Goal: Entertainment & Leisure: Consume media (video, audio)

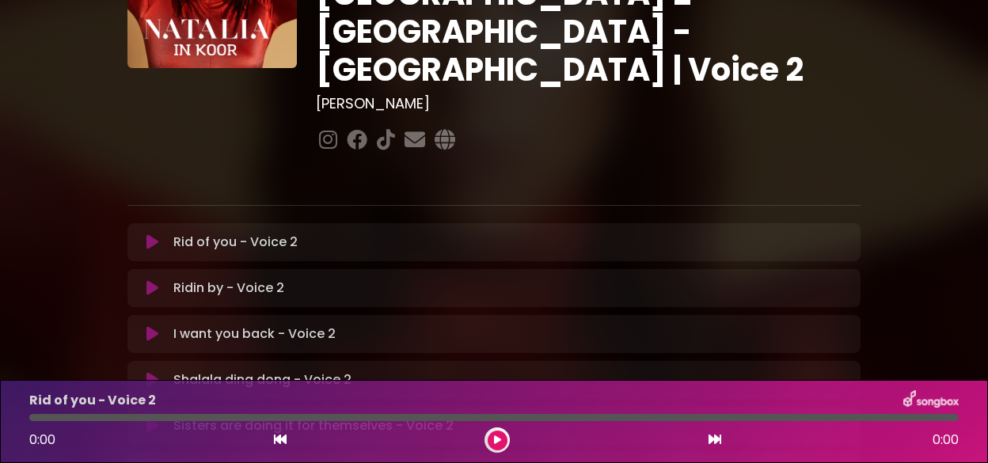
click at [156, 234] on icon at bounding box center [152, 242] width 12 height 16
click at [500, 435] on button at bounding box center [498, 441] width 20 height 20
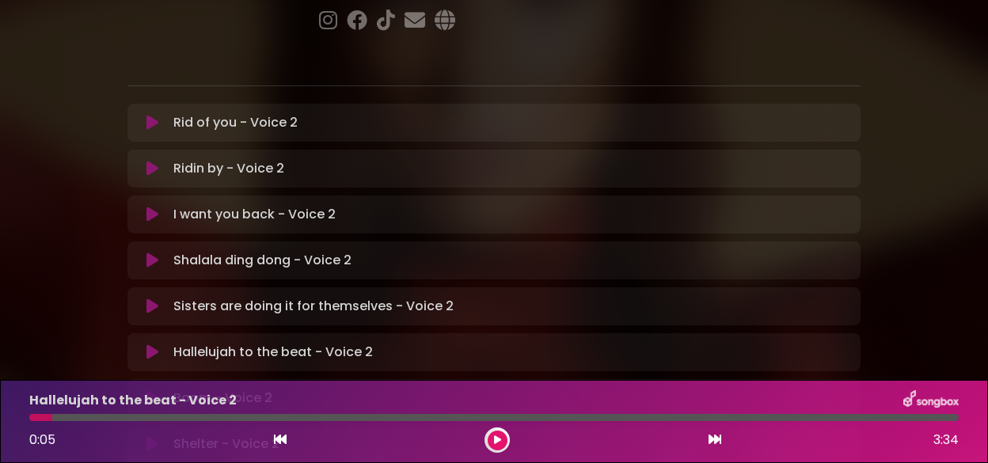
scroll to position [317, 0]
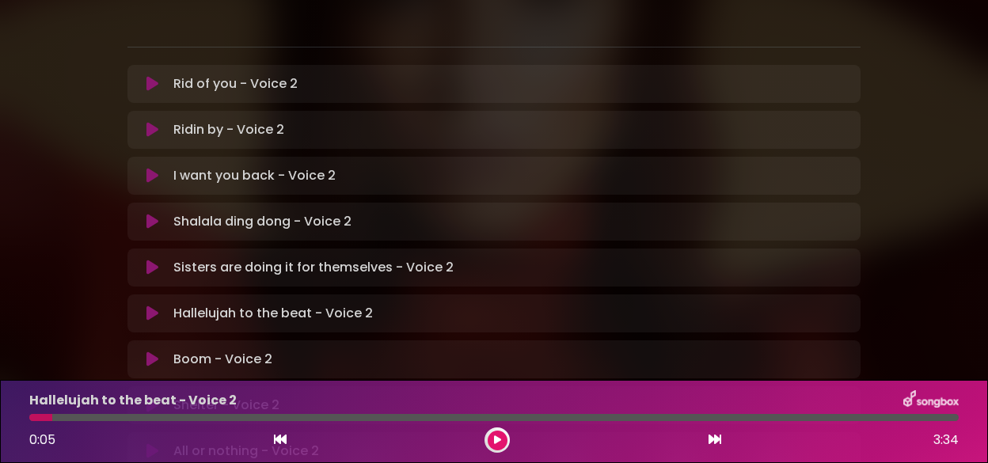
click at [55, 413] on div "Hallelujah to the beat - Voice 2 0:05 3:34" at bounding box center [494, 421] width 948 height 63
drag, startPoint x: 51, startPoint y: 416, endPoint x: 27, endPoint y: 419, distance: 24.7
click at [27, 419] on div at bounding box center [494, 417] width 948 height 7
click at [31, 419] on div at bounding box center [40, 417] width 23 height 7
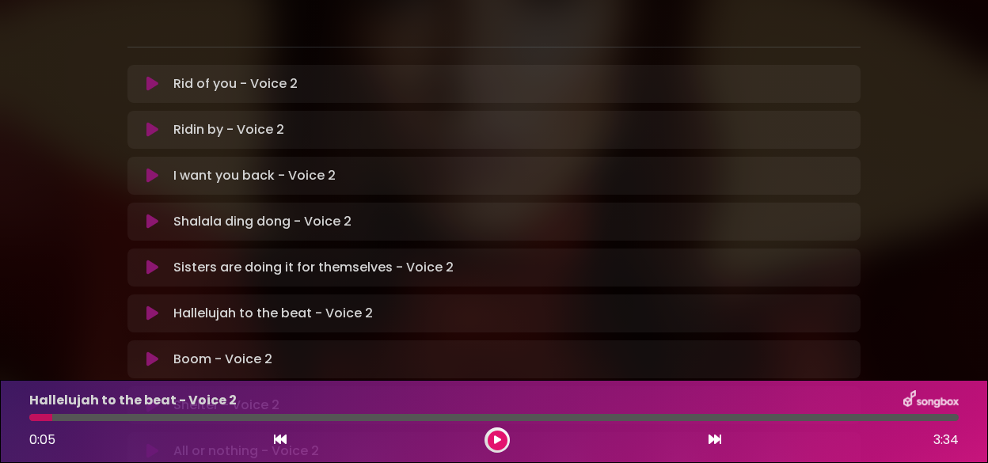
drag, startPoint x: 496, startPoint y: 434, endPoint x: 484, endPoint y: 433, distance: 11.9
click at [495, 433] on button at bounding box center [498, 441] width 20 height 20
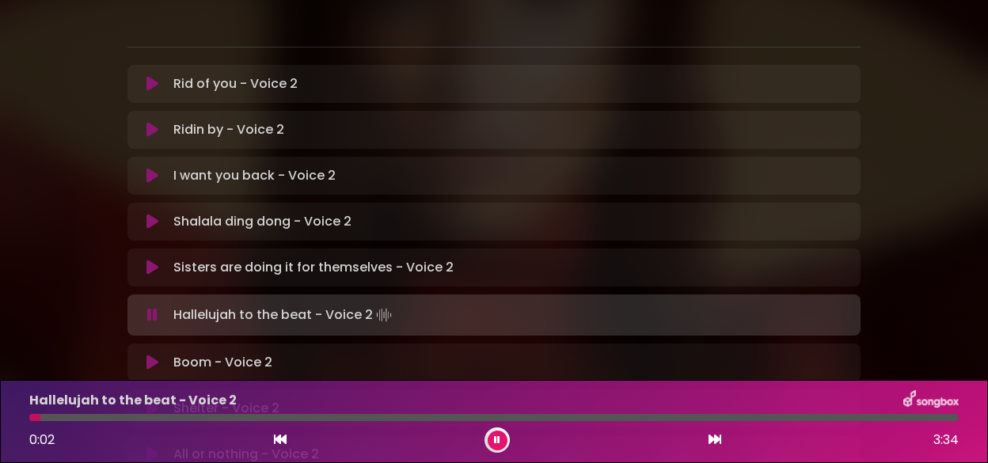
click at [496, 439] on icon at bounding box center [497, 439] width 6 height 9
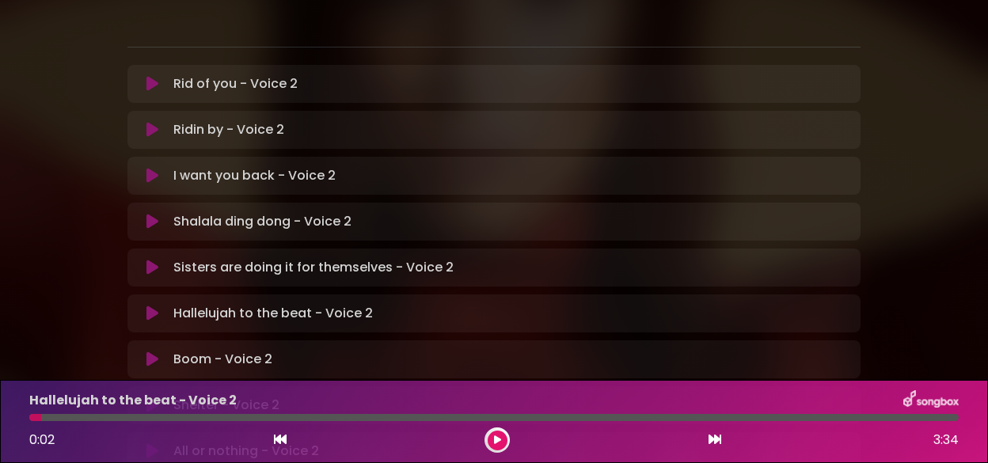
click at [500, 433] on button at bounding box center [498, 441] width 20 height 20
click at [500, 431] on button at bounding box center [498, 441] width 20 height 20
click at [499, 428] on div at bounding box center [496, 439] width 25 height 25
click at [499, 432] on button at bounding box center [498, 441] width 20 height 20
